Goal: Information Seeking & Learning: Learn about a topic

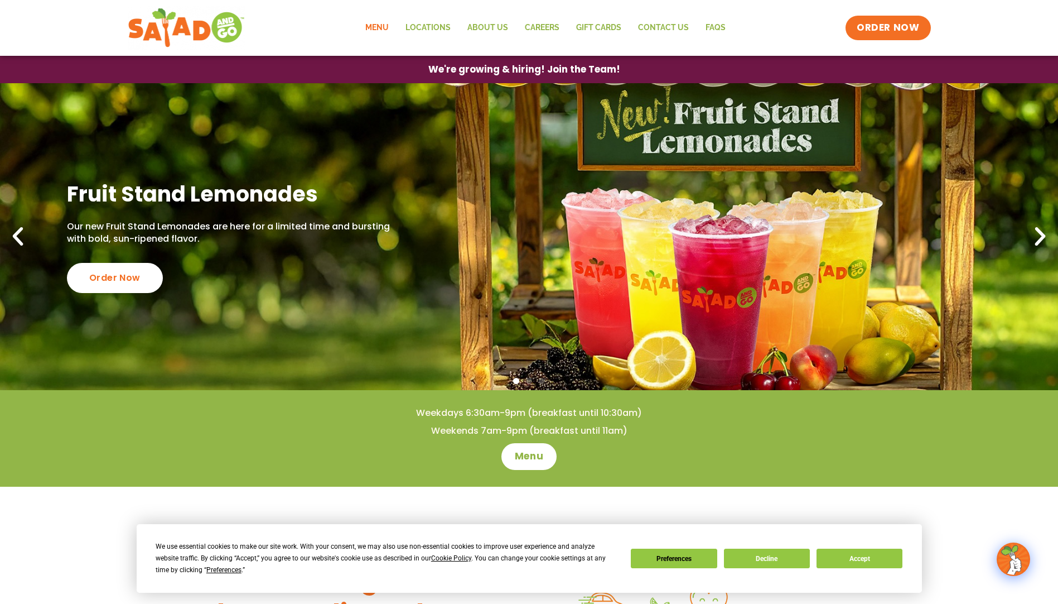
click at [385, 30] on link "Menu" at bounding box center [377, 28] width 40 height 26
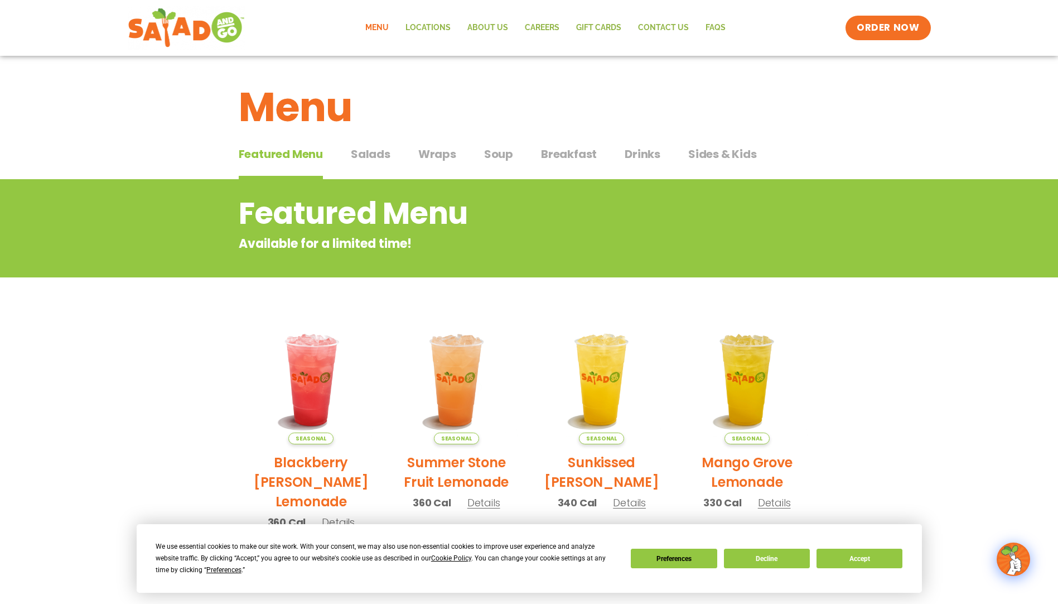
click at [767, 569] on div "We use essential cookies to make our site work. With your consent, we may also …" at bounding box center [529, 558] width 747 height 35
click at [767, 562] on button "Decline" at bounding box center [767, 558] width 86 height 20
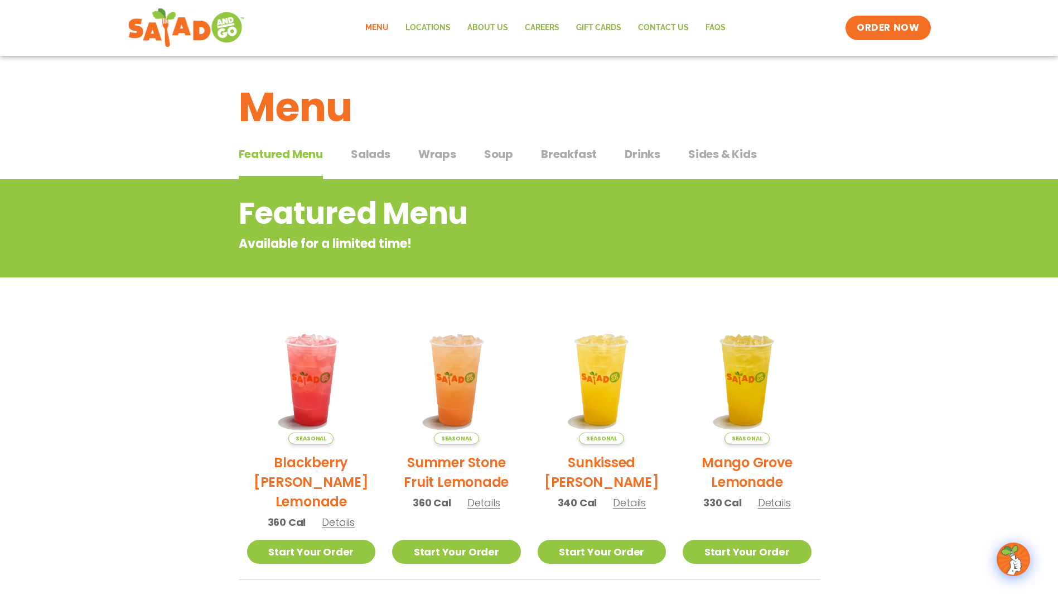
click at [427, 157] on span "Wraps" at bounding box center [437, 154] width 38 height 17
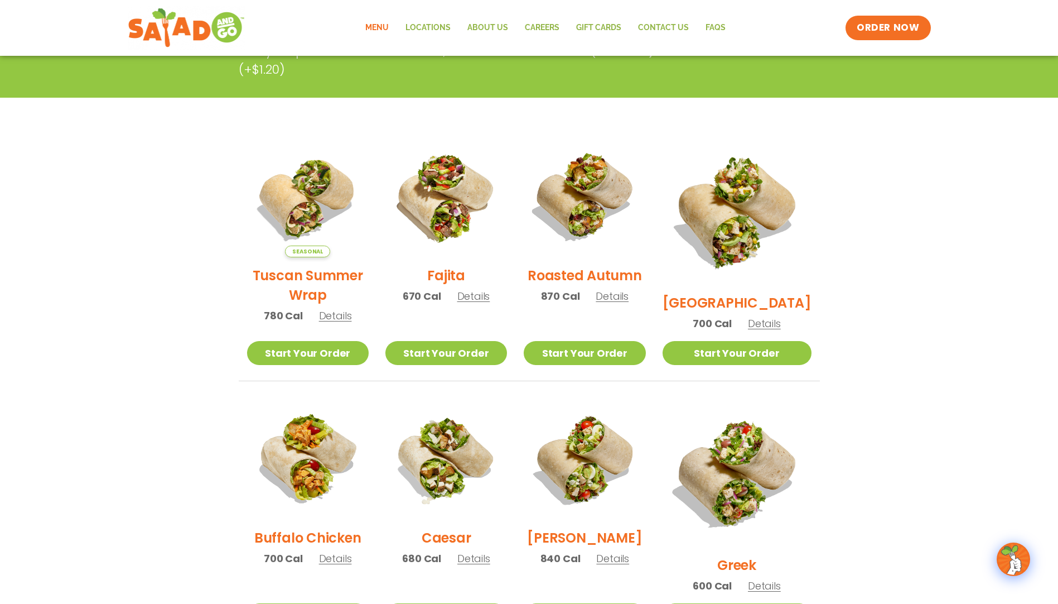
scroll to position [223, 0]
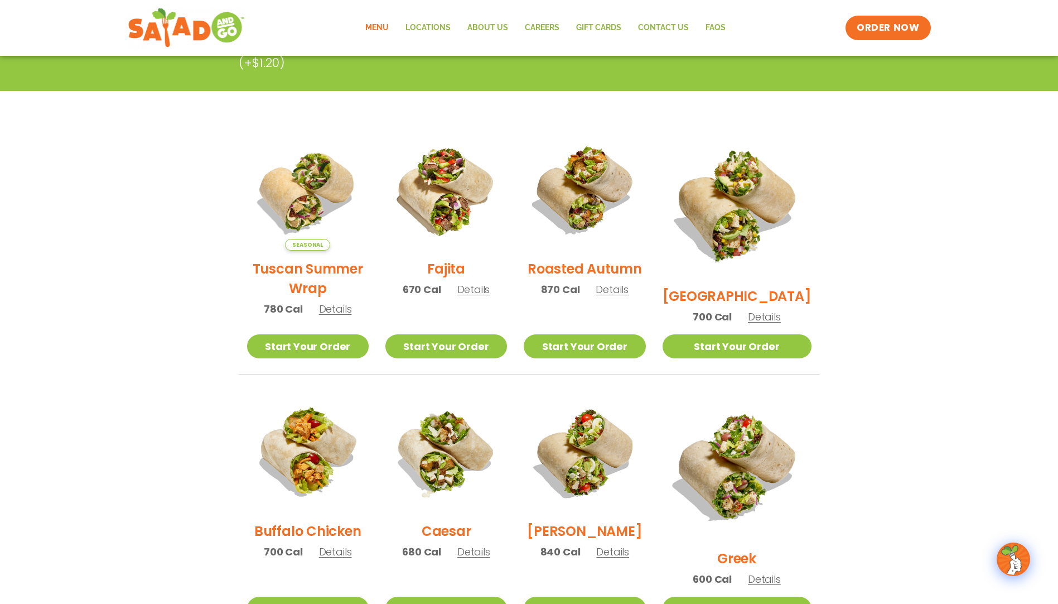
click at [586, 275] on h2 "Roasted Autumn" at bounding box center [585, 269] width 114 height 20
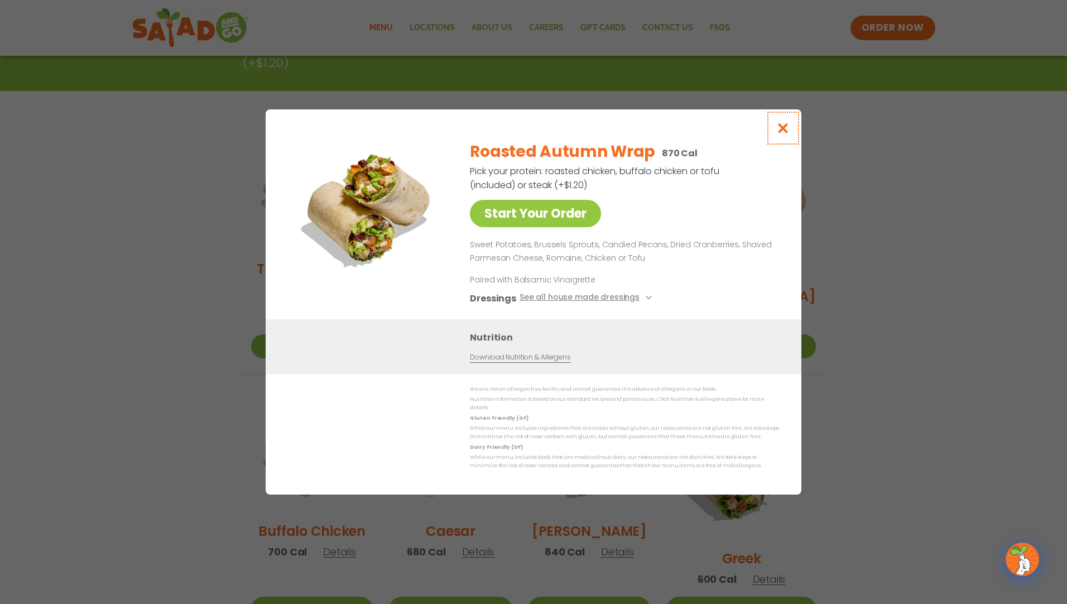
drag, startPoint x: 783, startPoint y: 129, endPoint x: 754, endPoint y: 140, distance: 31.1
click at [783, 129] on icon "Close modal" at bounding box center [783, 128] width 14 height 12
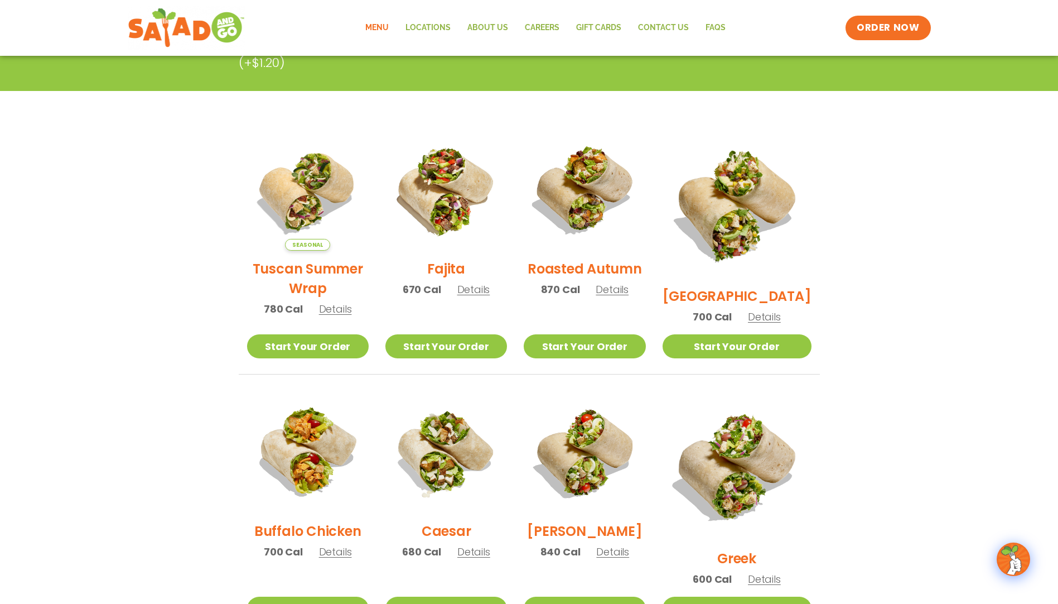
click at [300, 280] on h2 "Tuscan Summer Wrap" at bounding box center [308, 278] width 122 height 39
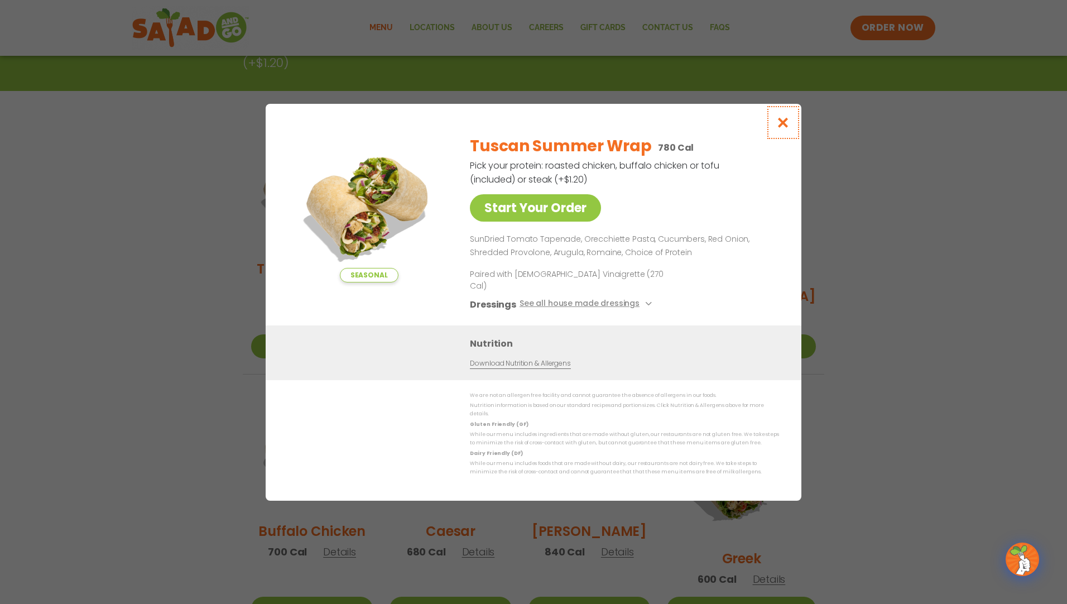
click at [786, 128] on icon "Close modal" at bounding box center [783, 123] width 14 height 12
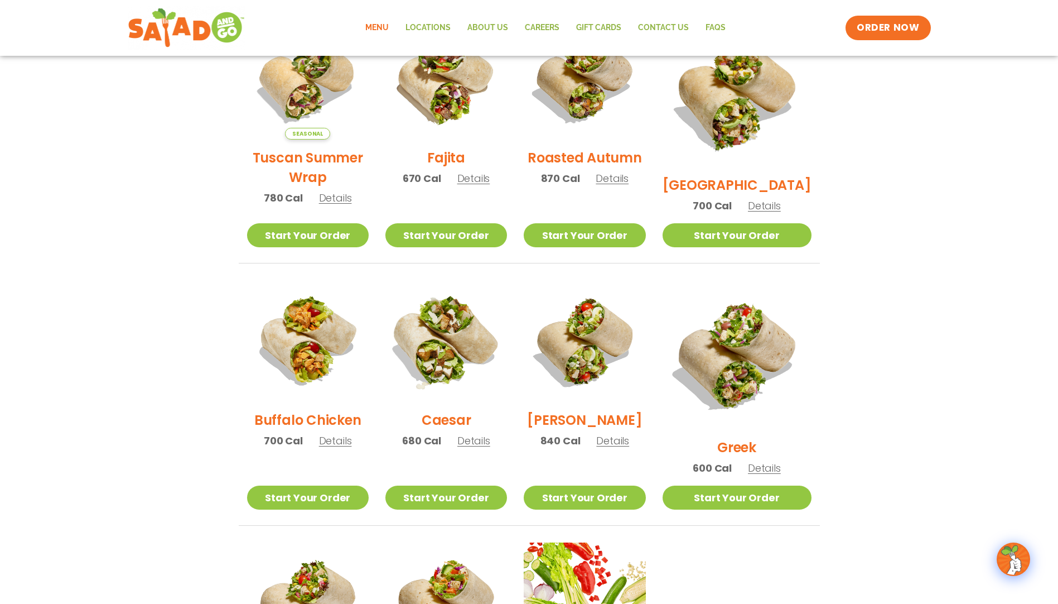
scroll to position [335, 0]
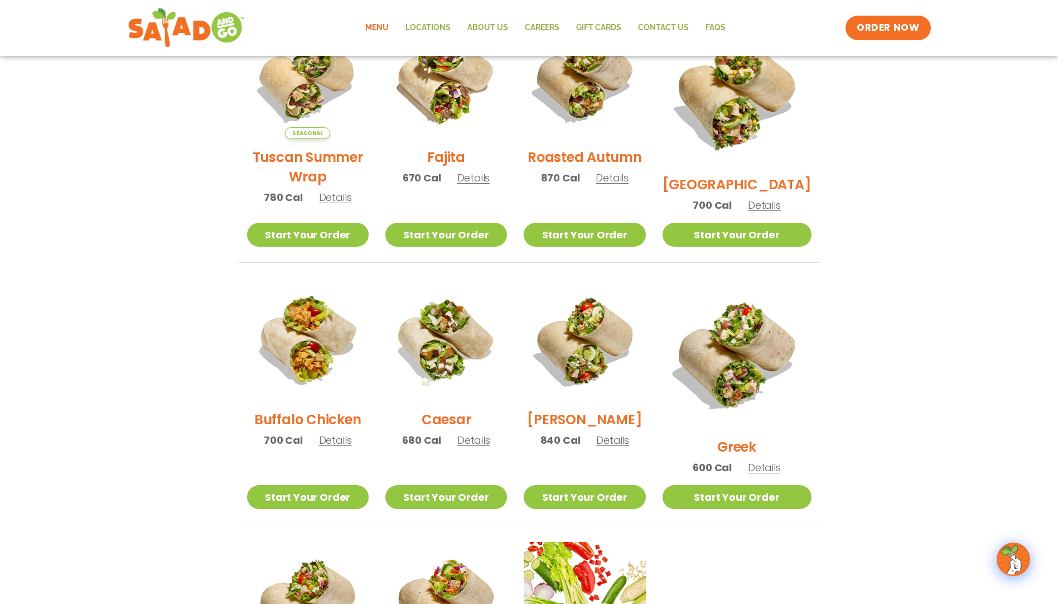
click at [317, 422] on h2 "Buffalo Chicken" at bounding box center [307, 420] width 107 height 20
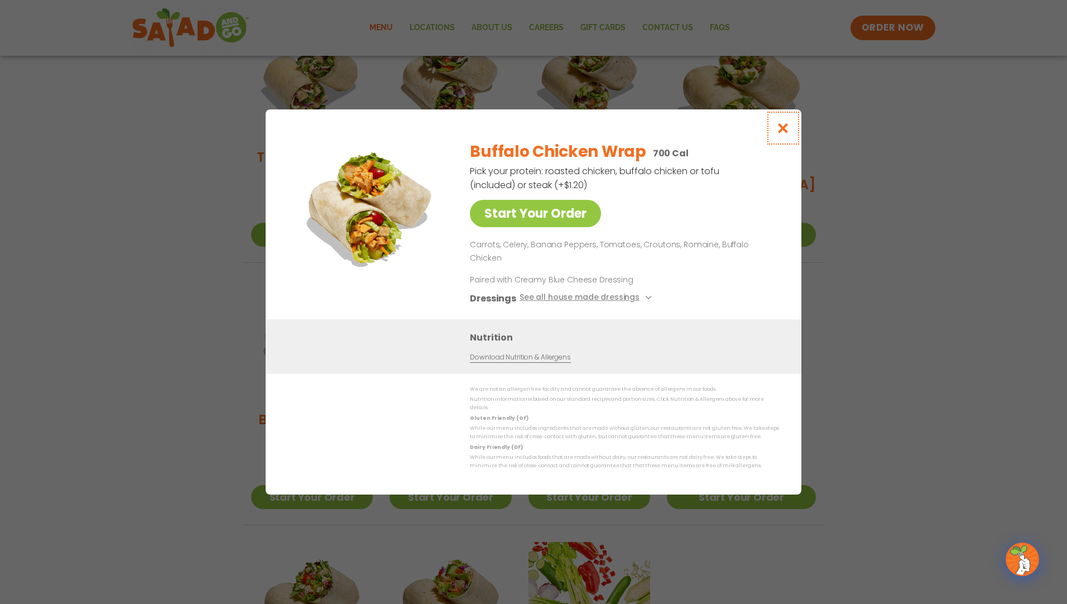
click at [783, 134] on icon "Close modal" at bounding box center [783, 128] width 14 height 12
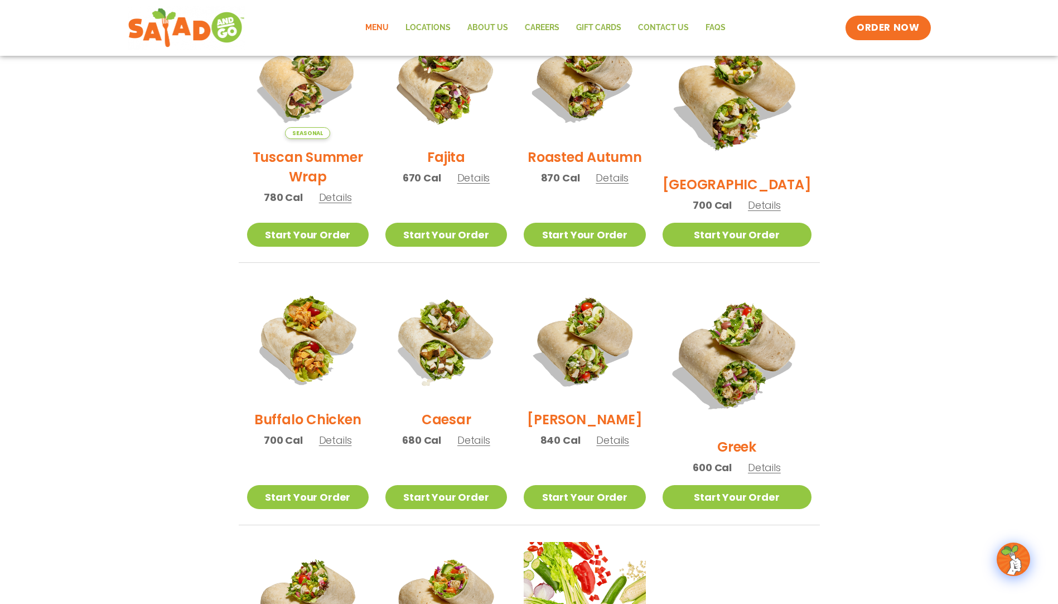
click at [455, 423] on h2 "Caesar" at bounding box center [447, 420] width 50 height 20
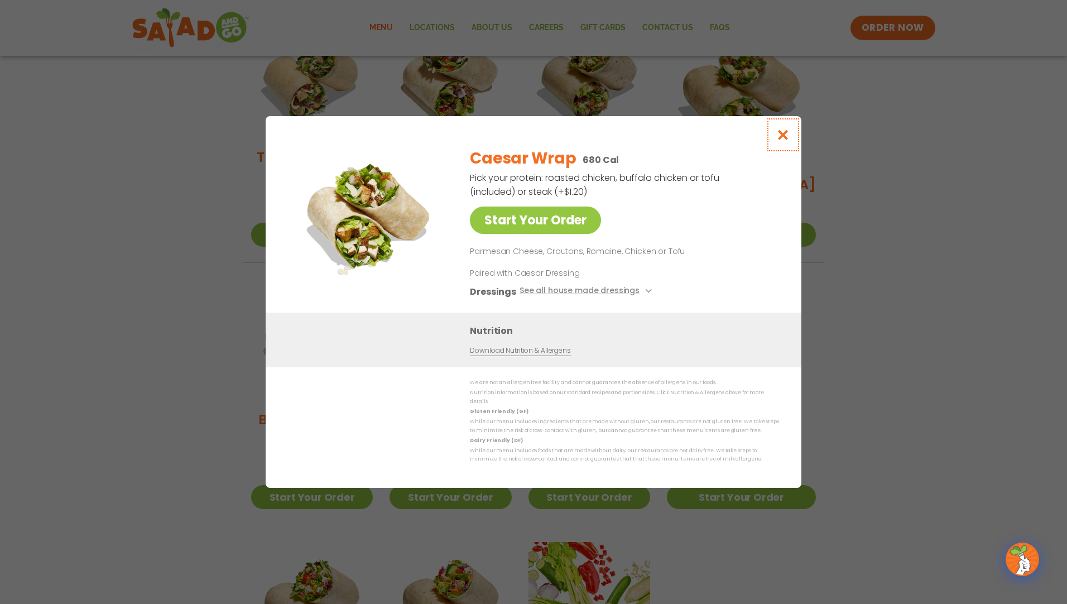
click at [781, 140] on icon "Close modal" at bounding box center [783, 135] width 14 height 12
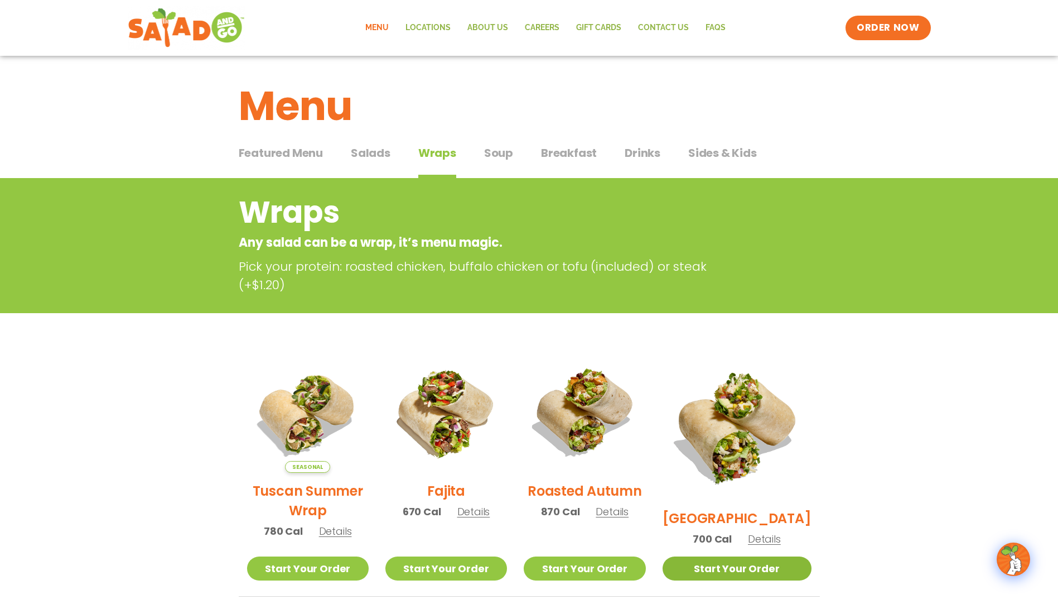
scroll to position [0, 0]
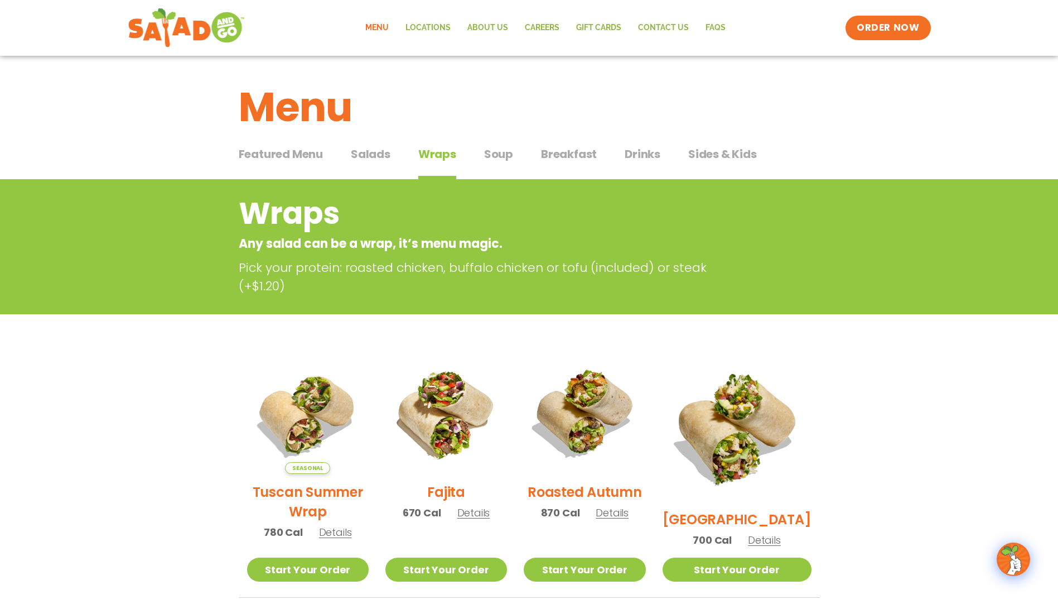
click at [566, 153] on span "Breakfast" at bounding box center [569, 154] width 56 height 17
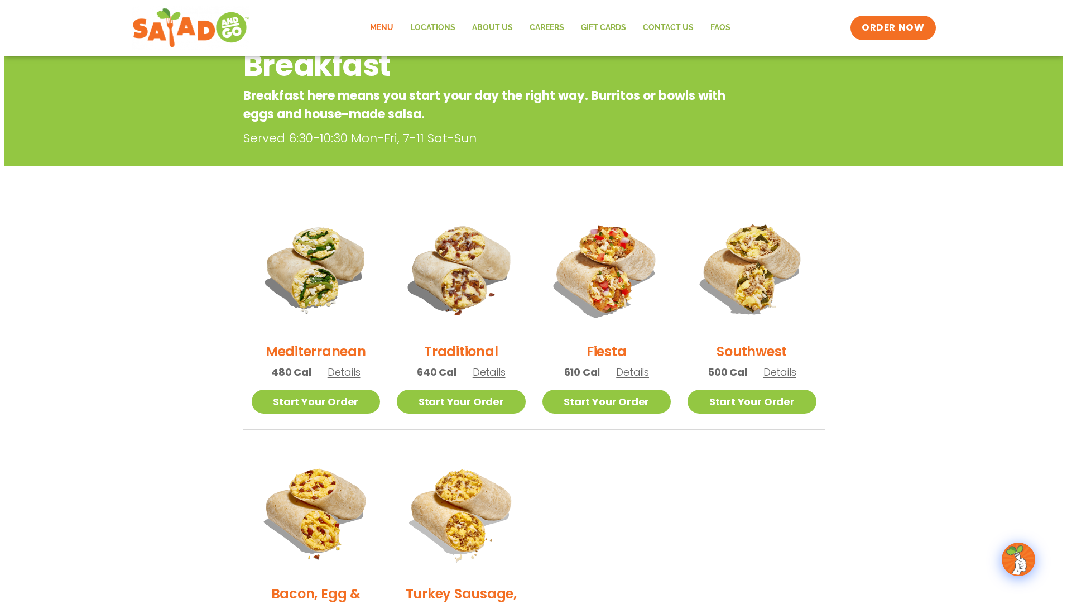
scroll to position [167, 0]
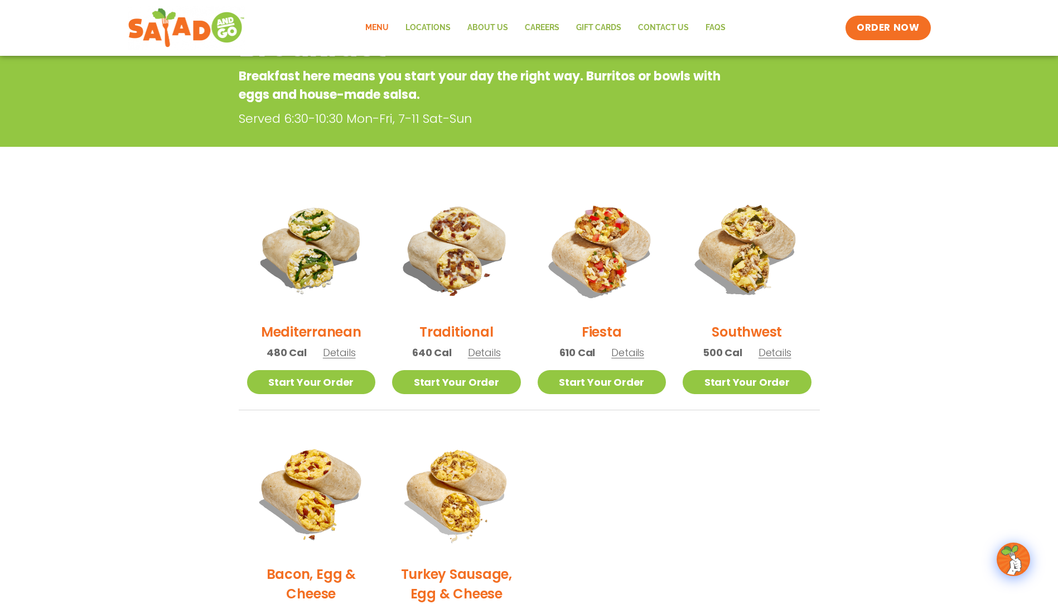
click at [459, 331] on h2 "Traditional" at bounding box center [457, 332] width 74 height 20
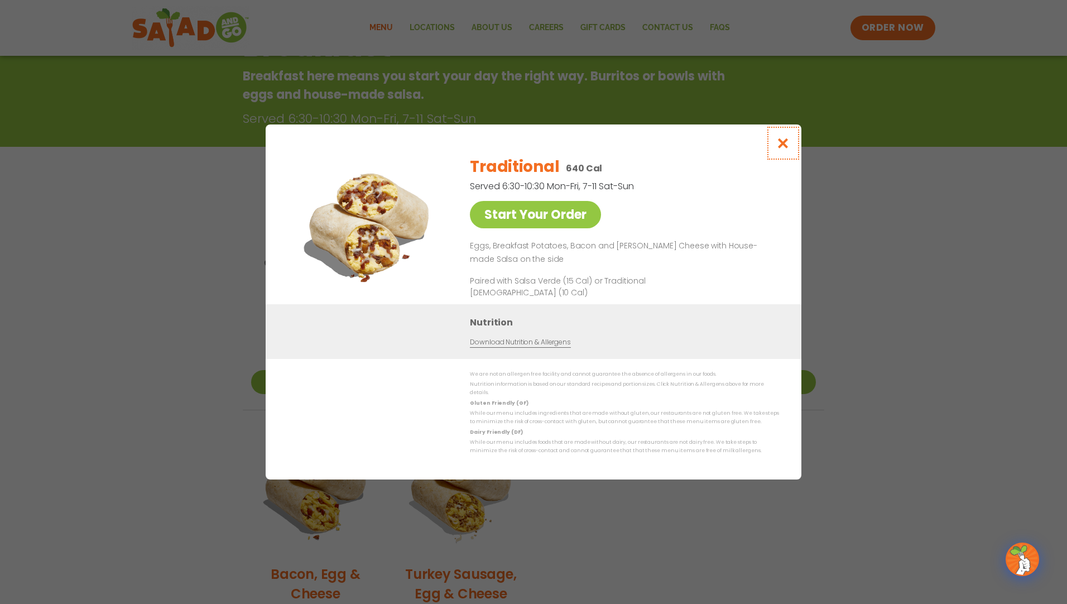
click at [786, 149] on icon "Close modal" at bounding box center [783, 143] width 14 height 12
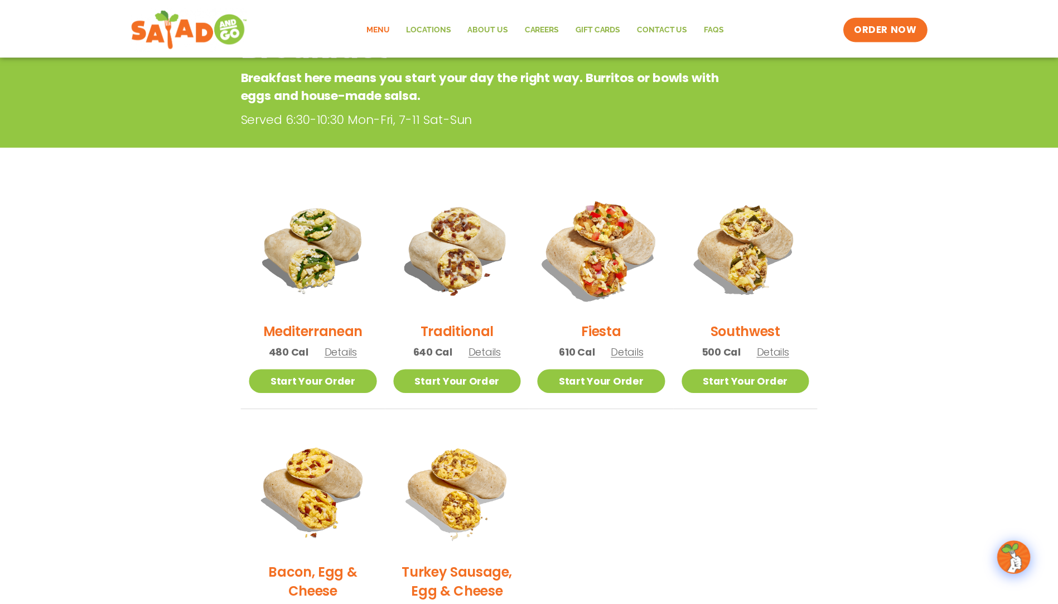
scroll to position [179, 0]
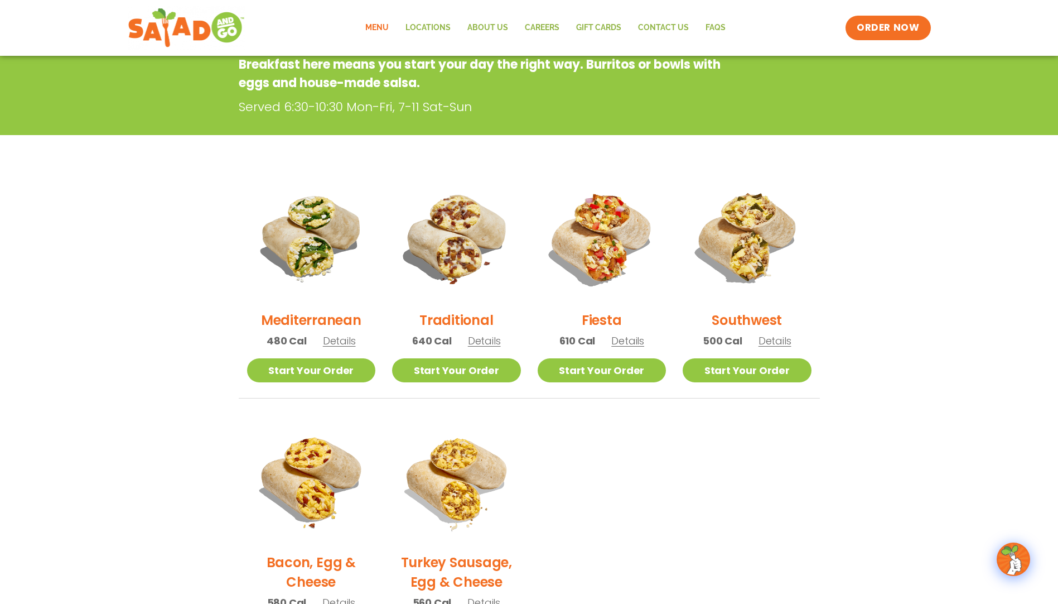
click at [605, 326] on h2 "Fiesta" at bounding box center [602, 320] width 40 height 20
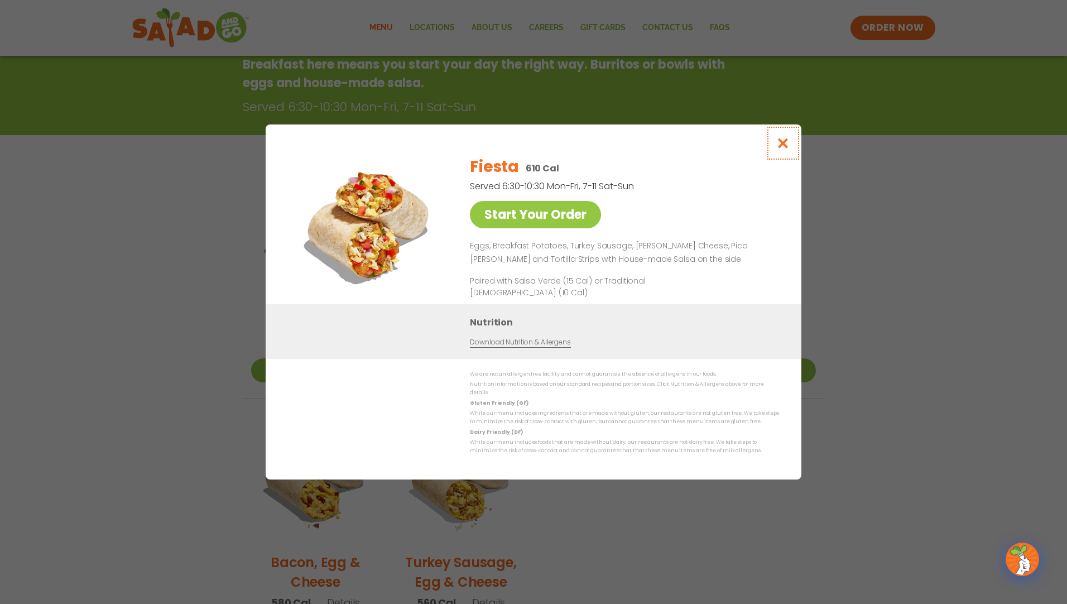
click at [786, 146] on icon "Close modal" at bounding box center [783, 143] width 14 height 12
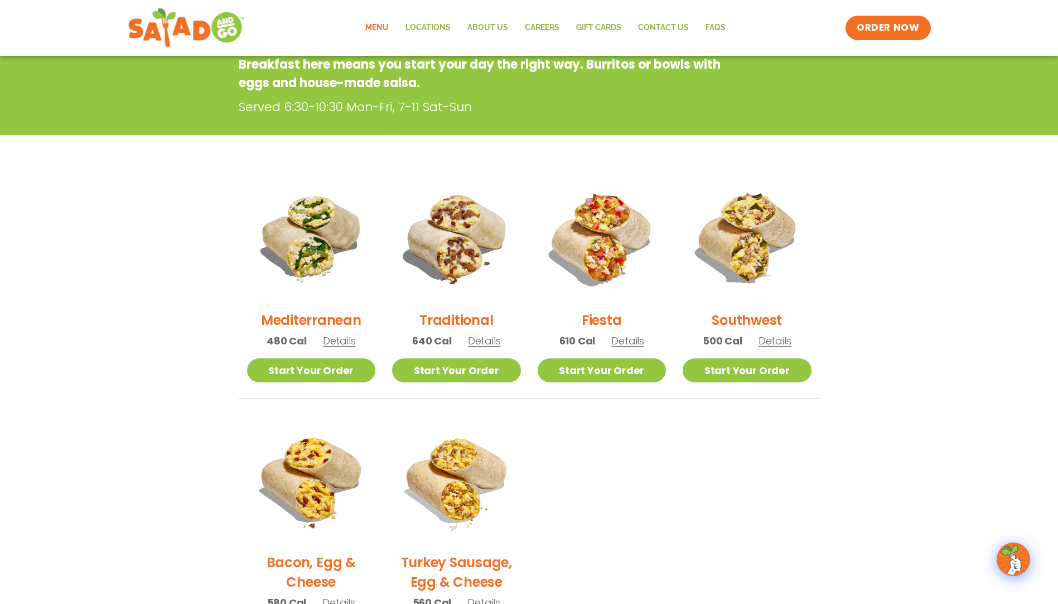
click at [754, 318] on h2 "Southwest" at bounding box center [747, 320] width 70 height 20
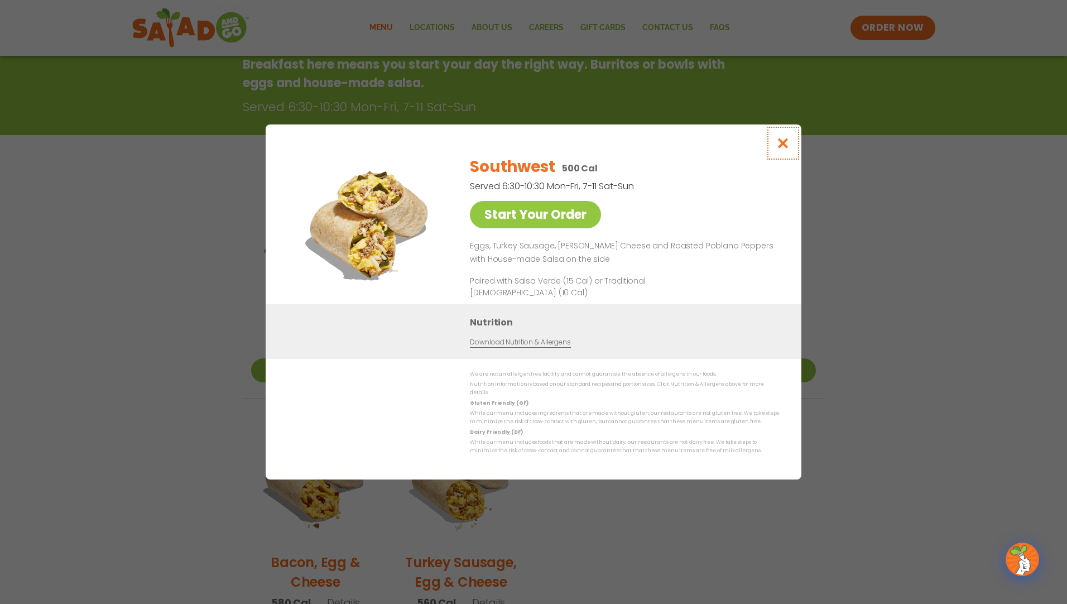
click at [787, 146] on icon "Close modal" at bounding box center [783, 143] width 14 height 12
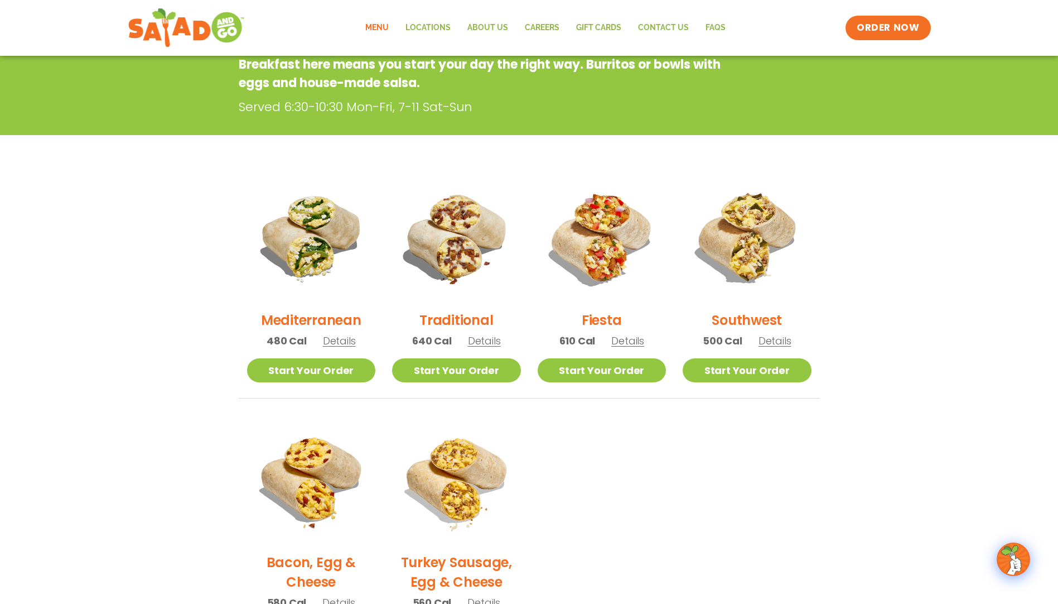
click at [307, 321] on h2 "Mediterranean" at bounding box center [311, 320] width 100 height 20
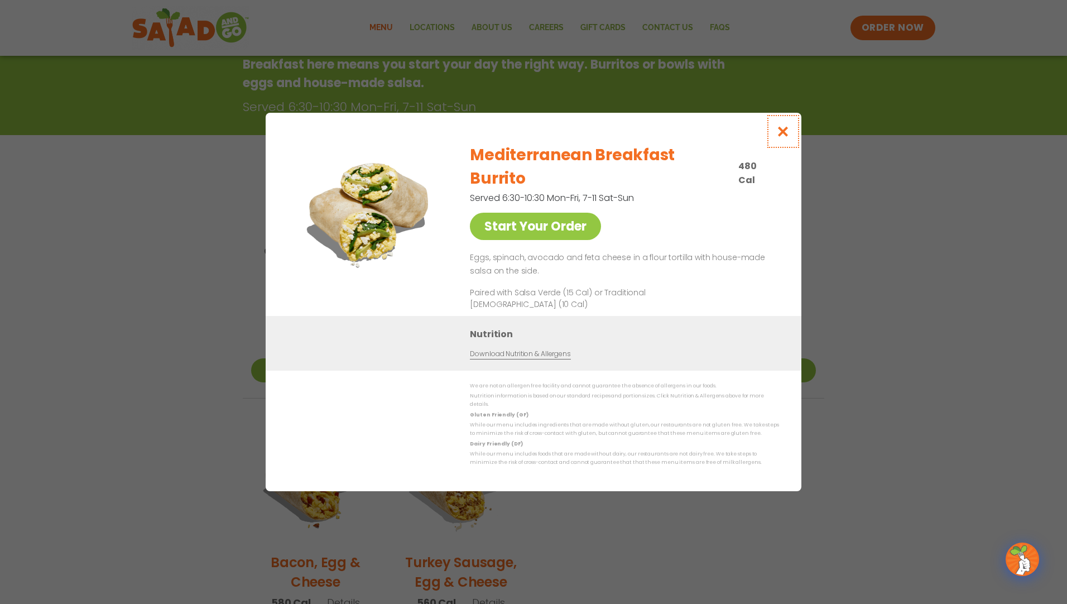
click at [783, 137] on icon "Close modal" at bounding box center [783, 132] width 14 height 12
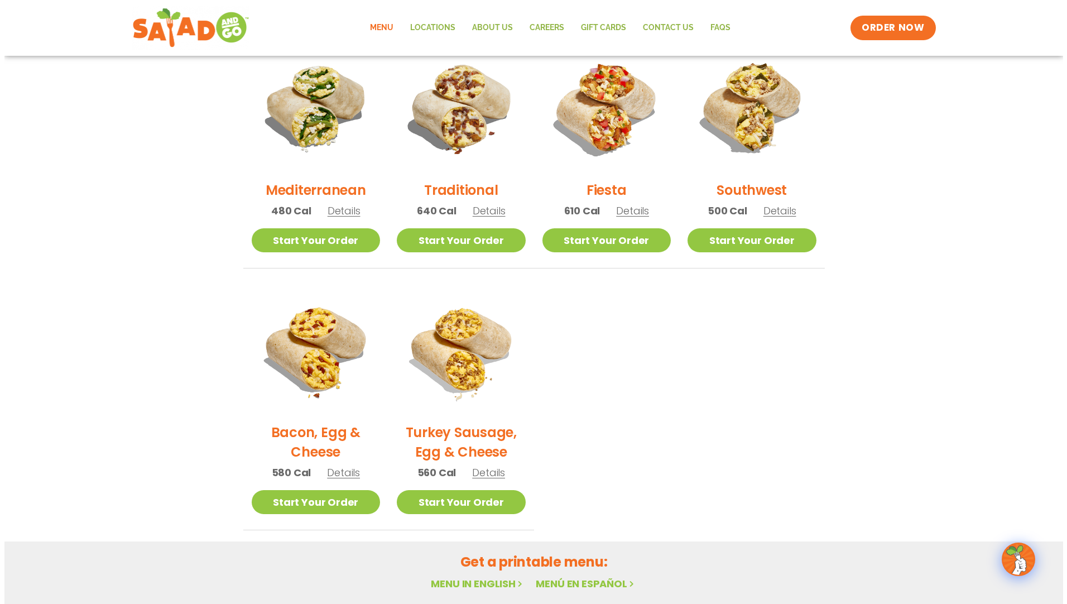
scroll to position [347, 0]
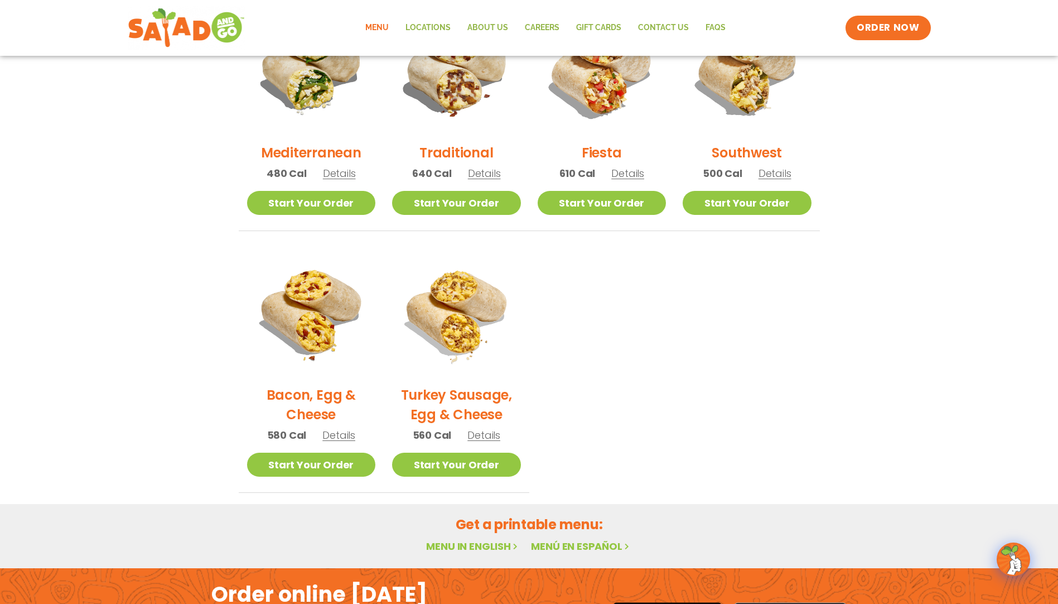
click at [313, 399] on h2 "Bacon, Egg & Cheese" at bounding box center [311, 404] width 129 height 39
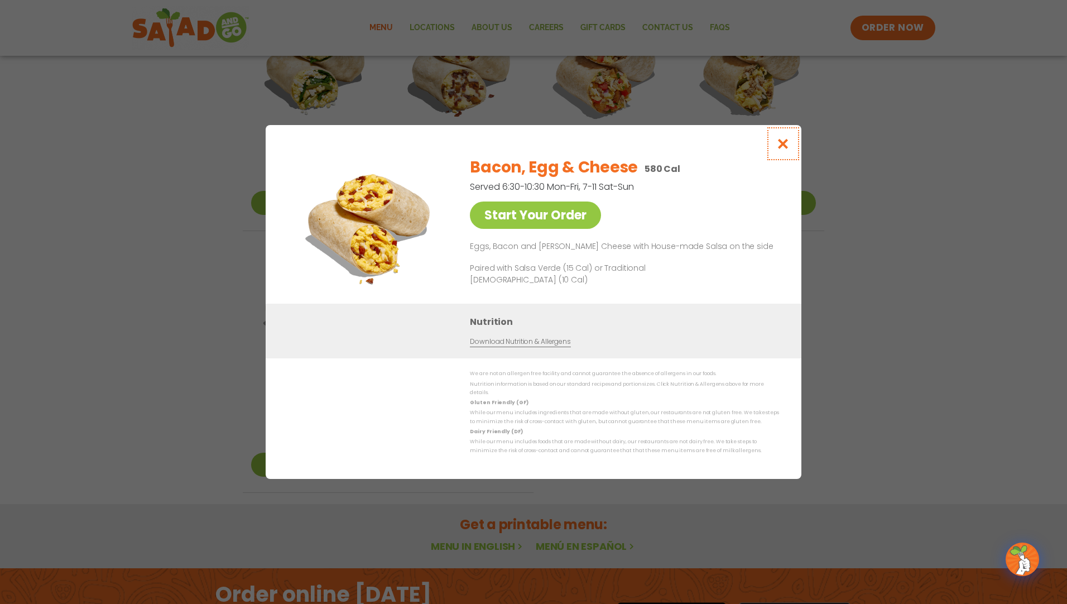
click at [777, 148] on icon "Close modal" at bounding box center [783, 144] width 14 height 12
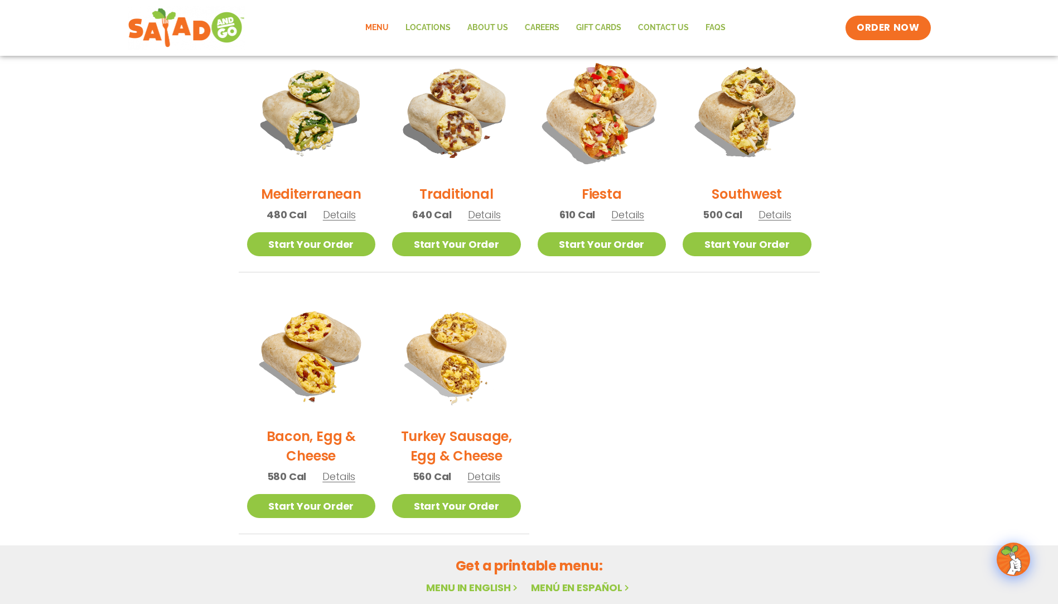
scroll to position [235, 0]
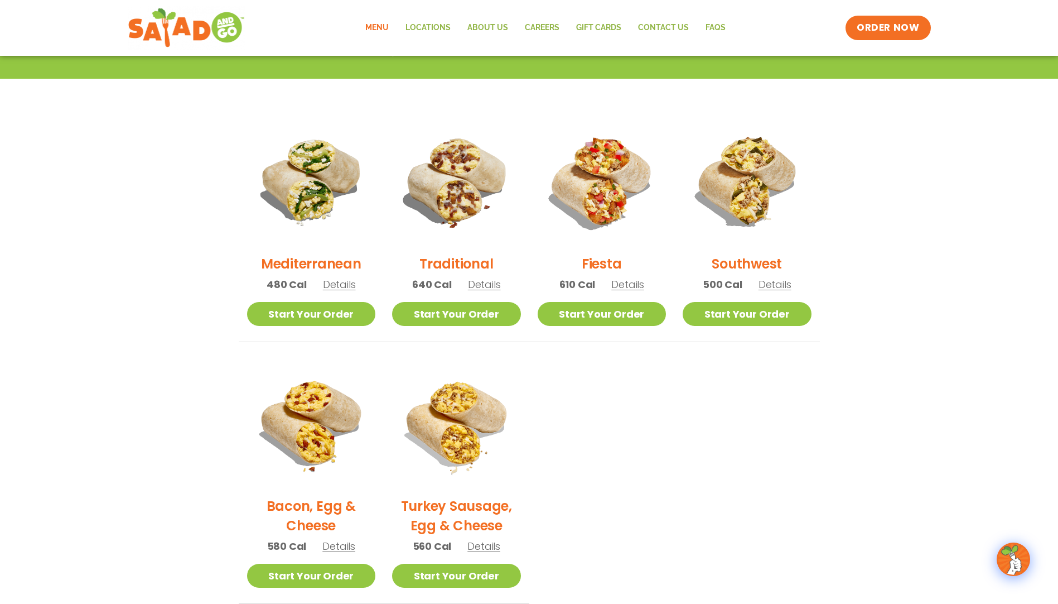
click at [455, 263] on h2 "Traditional" at bounding box center [457, 264] width 74 height 20
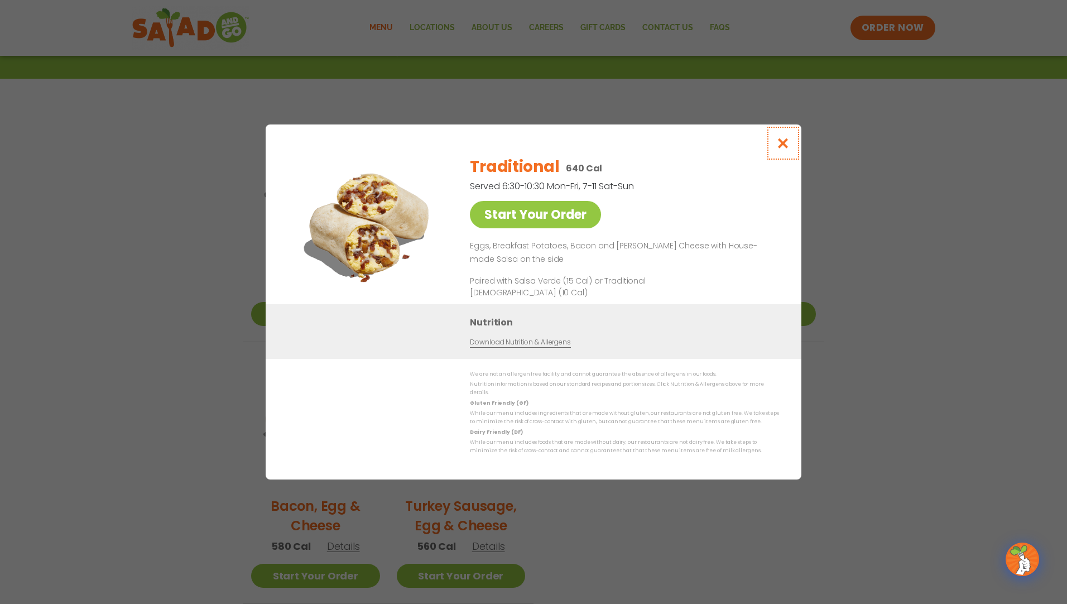
click at [781, 146] on icon "Close modal" at bounding box center [783, 143] width 14 height 12
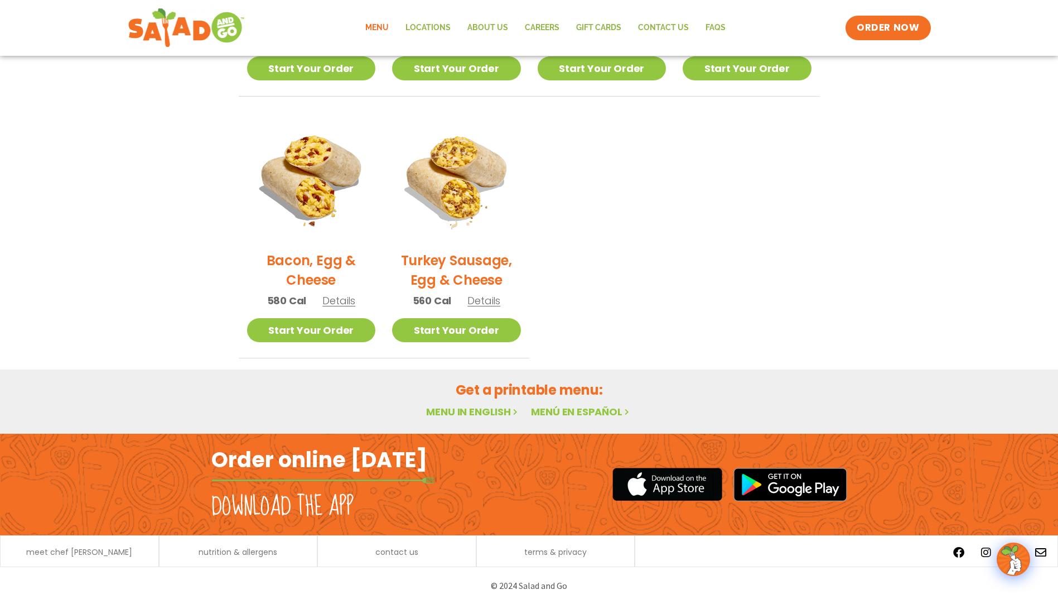
scroll to position [482, 0]
